Goal: Navigation & Orientation: Find specific page/section

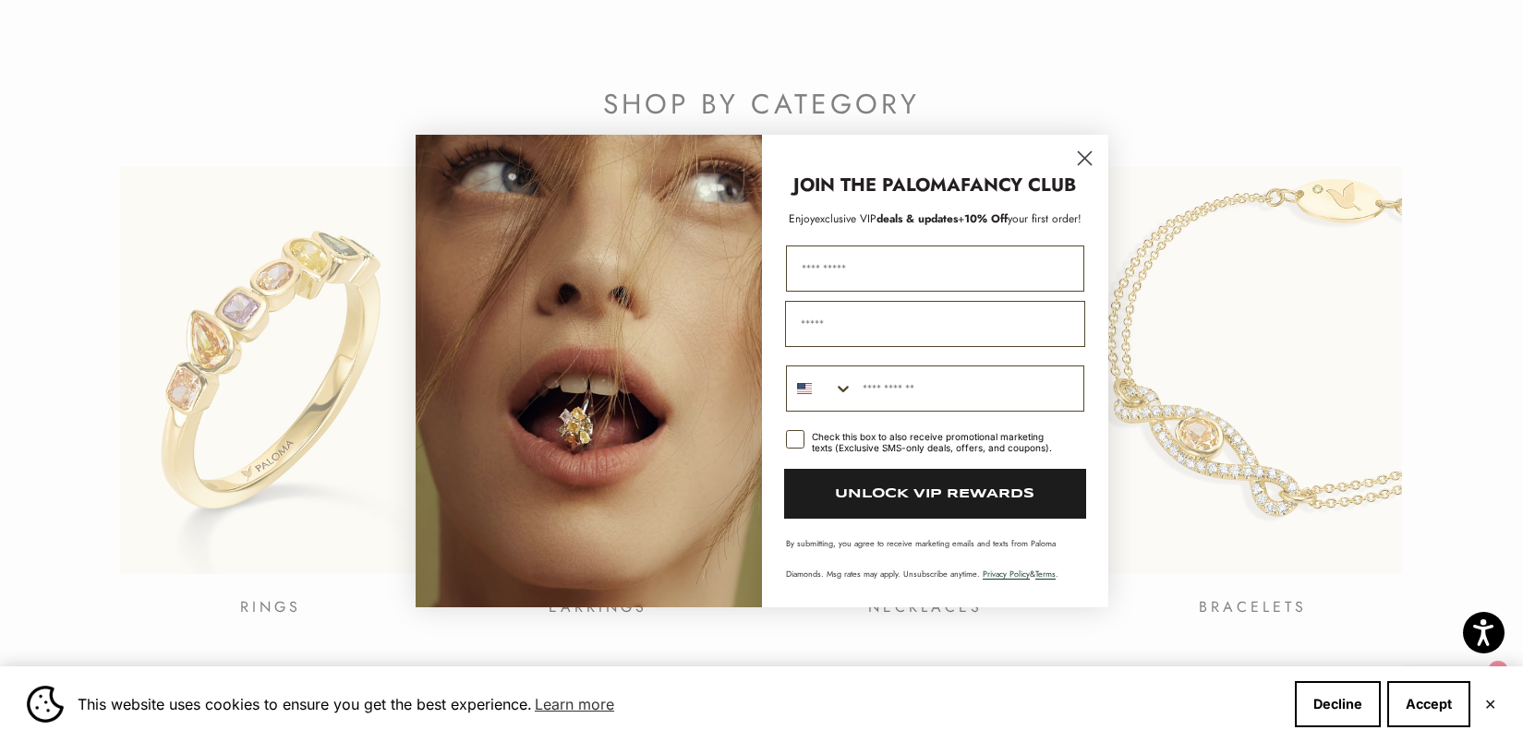
scroll to position [694, 0]
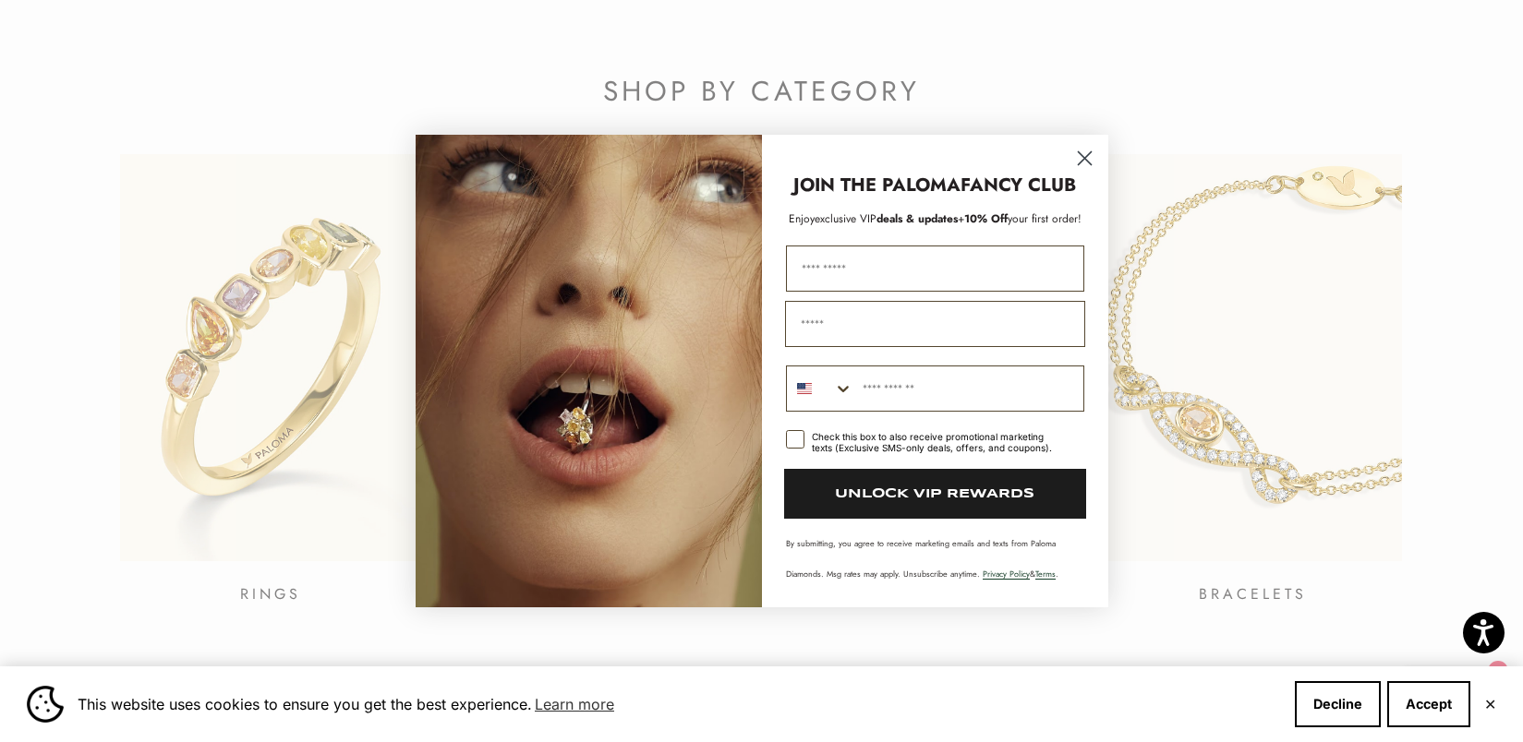
click at [1078, 163] on circle "Close dialog" at bounding box center [1083, 158] width 30 height 30
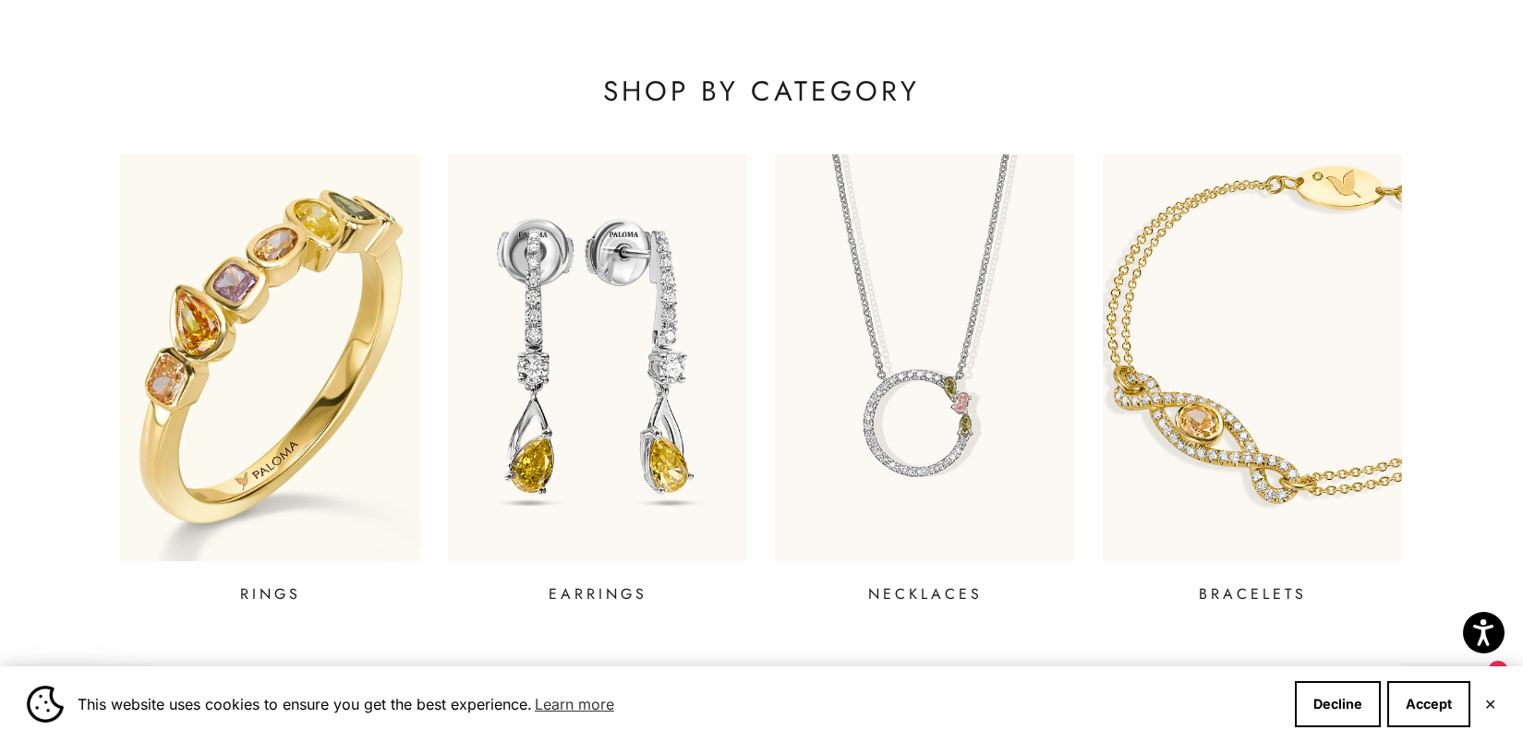
click at [215, 247] on img at bounding box center [269, 358] width 359 height 489
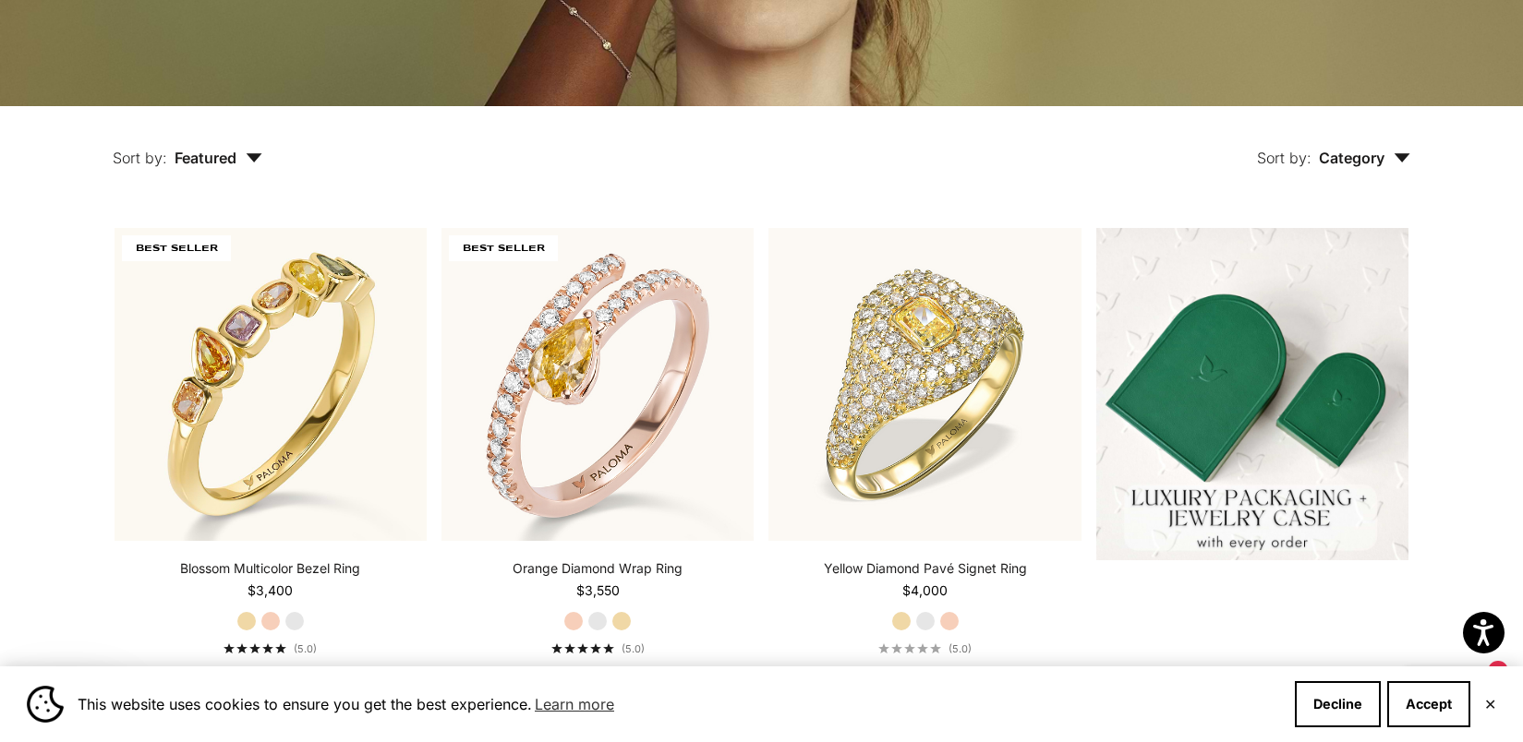
scroll to position [353, 0]
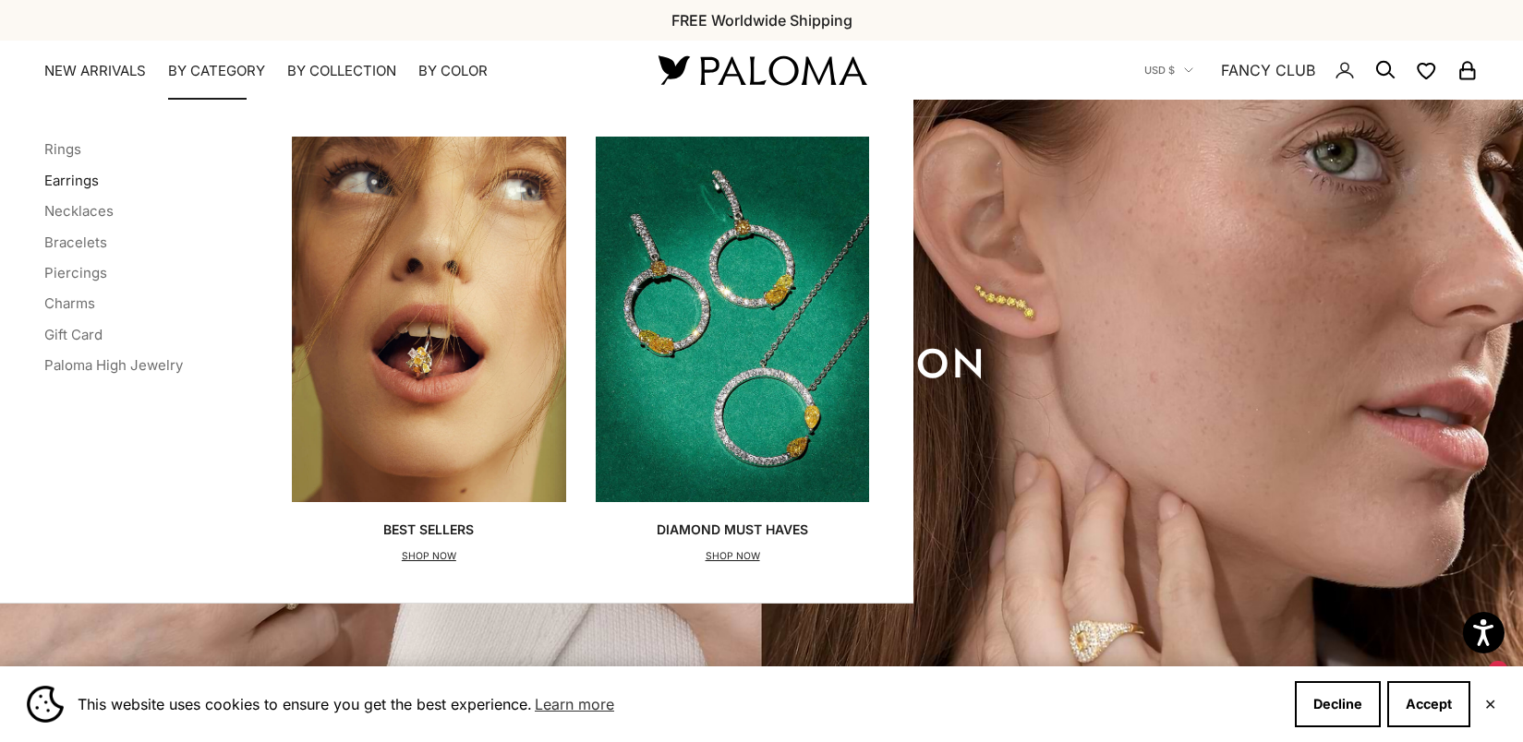
click at [78, 182] on link "Earrings" at bounding box center [71, 181] width 54 height 18
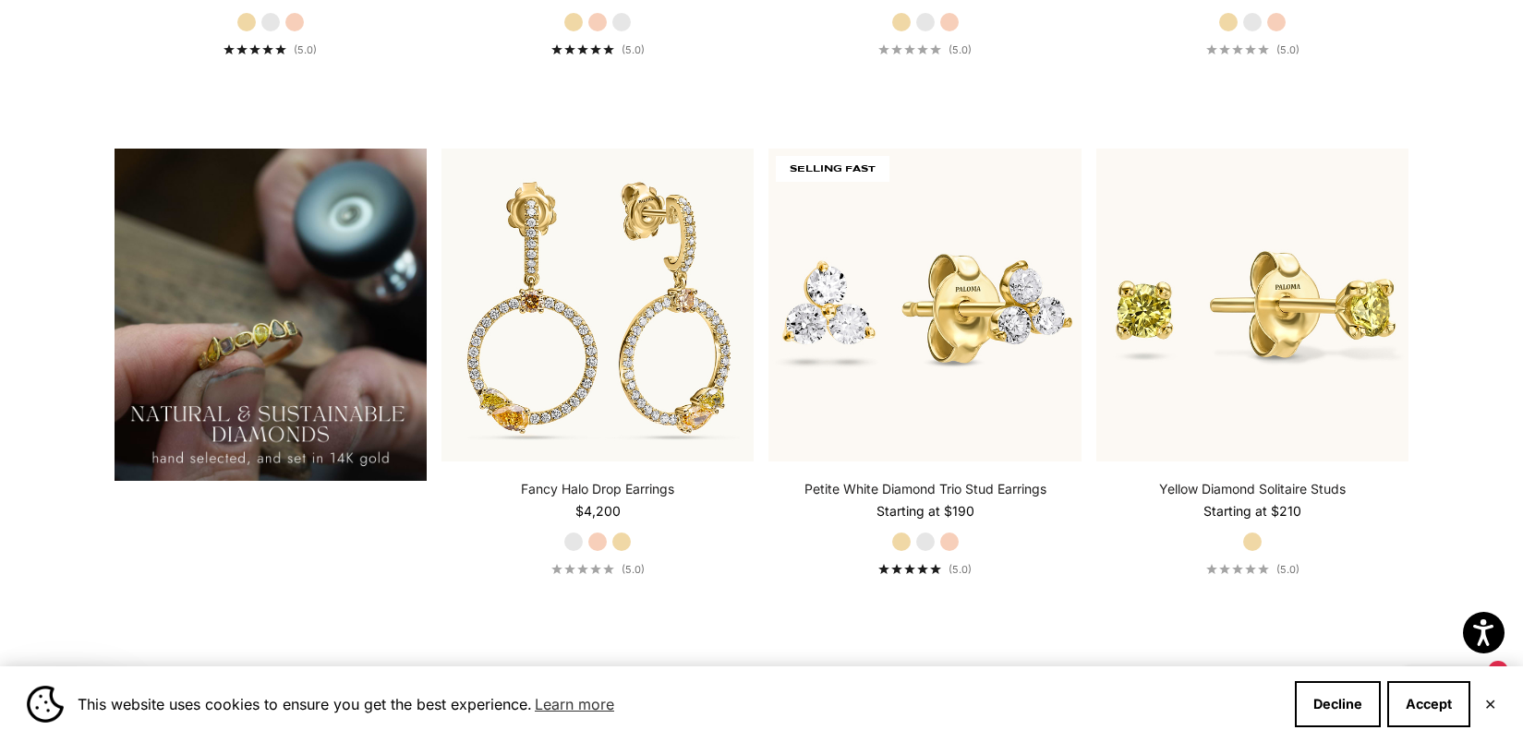
scroll to position [1487, 0]
